Goal: Transaction & Acquisition: Purchase product/service

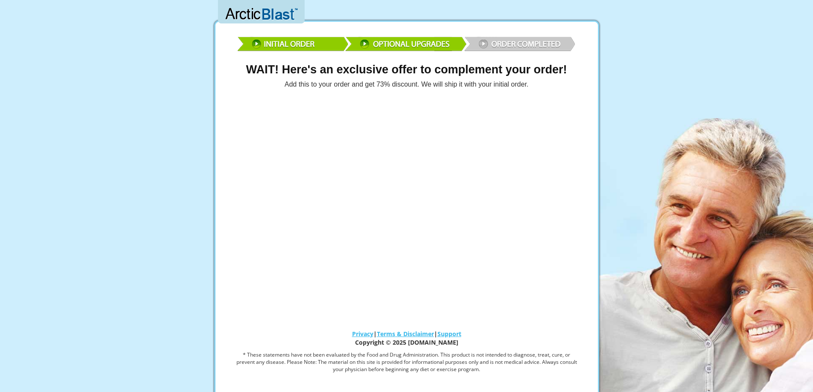
drag, startPoint x: 715, startPoint y: 20, endPoint x: 725, endPoint y: 26, distance: 11.3
click at [725, 27] on div "WAIT! Here's an exclusive offer to complement your order! Add this to your orde…" at bounding box center [406, 203] width 813 height 406
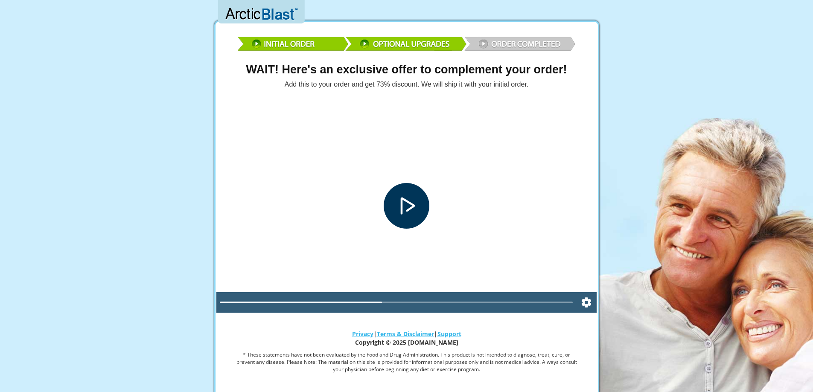
click at [552, 173] on div at bounding box center [406, 206] width 381 height 214
click at [488, 229] on div at bounding box center [406, 206] width 381 height 214
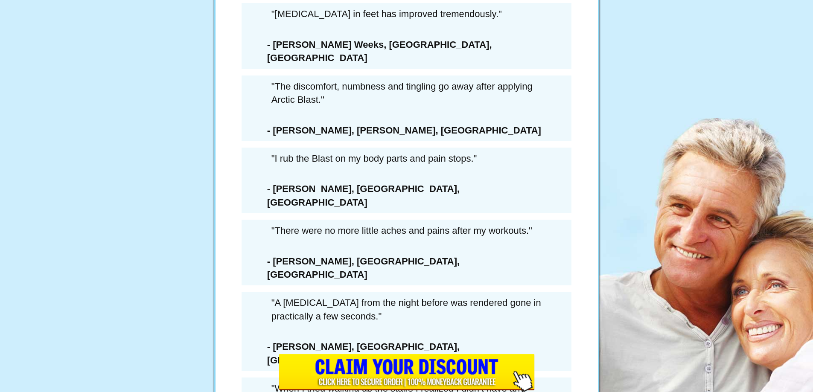
scroll to position [4888, 0]
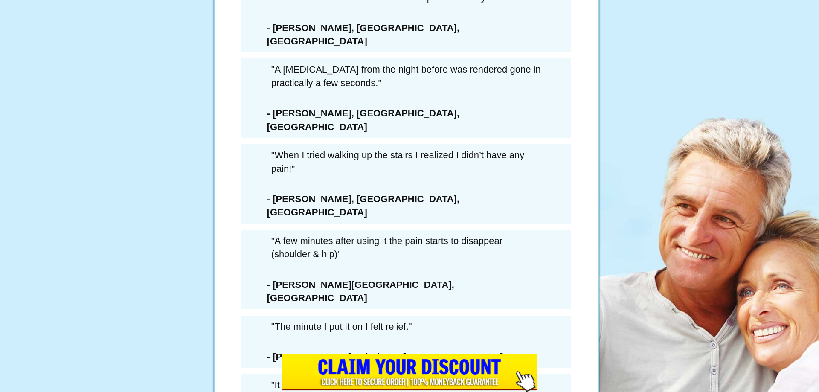
click at [388, 252] on div "6 Extra Bottles Of ArcticBlast For Just $162.00 PLUS Free Shipping (a savings o…" at bounding box center [407, 172] width 256 height 487
click at [403, 251] on div "6 Extra Bottles Of ArcticBlast For Just $162.00 PLUS Free Shipping (a savings o…" at bounding box center [407, 172] width 256 height 487
click at [402, 228] on h1 "SAVE 73%" at bounding box center [406, 219] width 243 height 17
click at [504, 228] on h1 "SAVE 73%" at bounding box center [406, 219] width 243 height 17
click at [271, 250] on div "× WAIT! YOU MUST CONFIRM THAT YOU’RE PASSING ON THIS DEAL FOREVER... 6 Extra Bo…" at bounding box center [409, 196] width 819 height 392
